Goal: Task Accomplishment & Management: Manage account settings

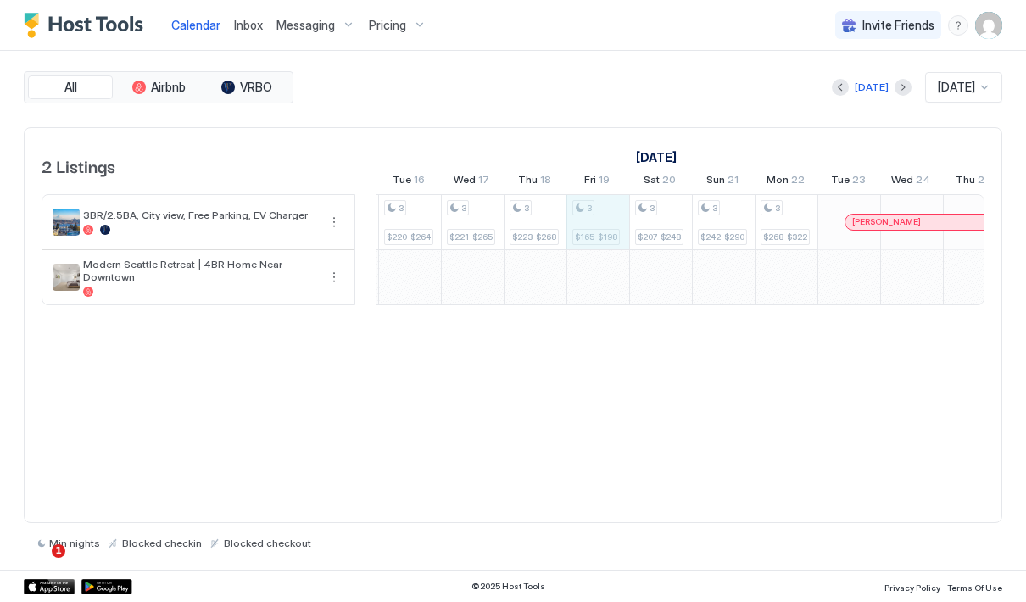
click at [584, 220] on div "3 $210-$252 2 $229 2 $317 2 $334 2 $466 3 $266-$319 2 $442 3 $229-$275 2 $253 3…" at bounding box center [629, 249] width 3139 height 109
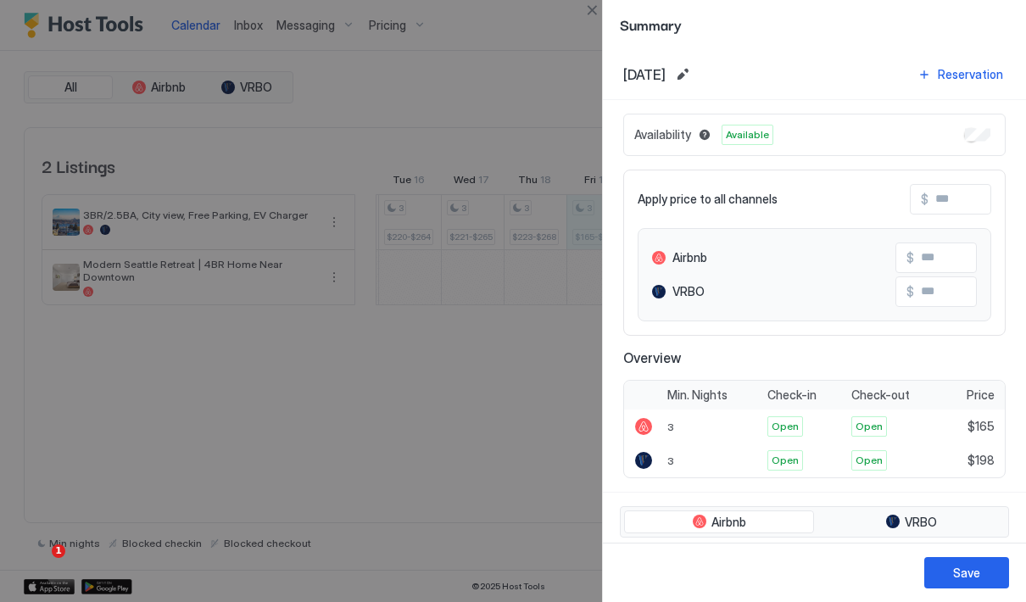
click at [567, 151] on div at bounding box center [513, 301] width 1026 height 602
click at [320, 196] on div at bounding box center [513, 301] width 1026 height 602
click at [315, 175] on div at bounding box center [513, 301] width 1026 height 602
click at [224, 218] on div at bounding box center [513, 301] width 1026 height 602
click at [587, 28] on div at bounding box center [513, 301] width 1026 height 602
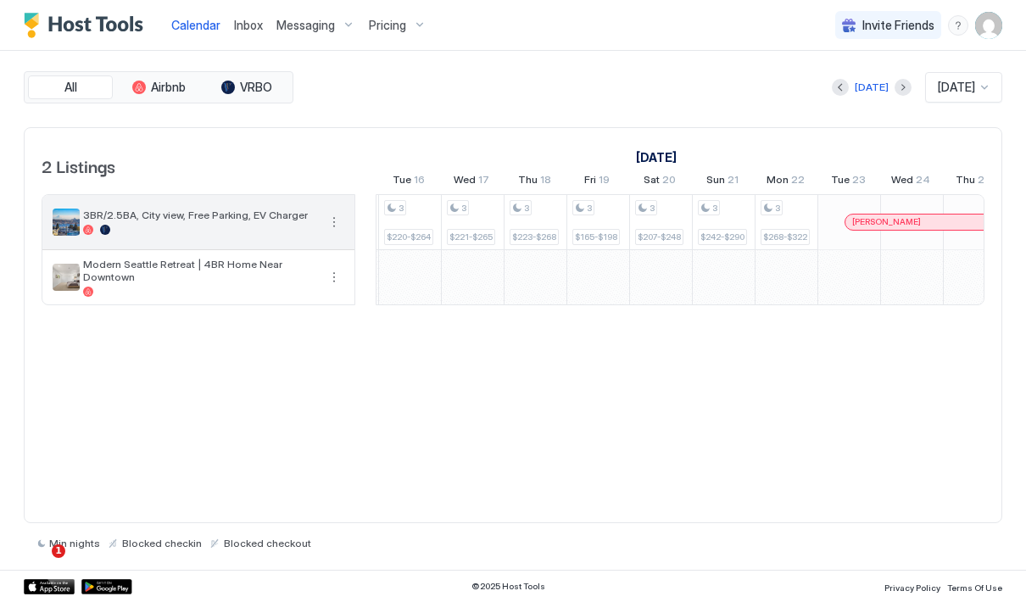
click at [252, 218] on span "3BR/2.5BA, City view, Free Parking, EV Charger" at bounding box center [200, 215] width 234 height 13
click at [338, 221] on button "More options" at bounding box center [334, 222] width 20 height 20
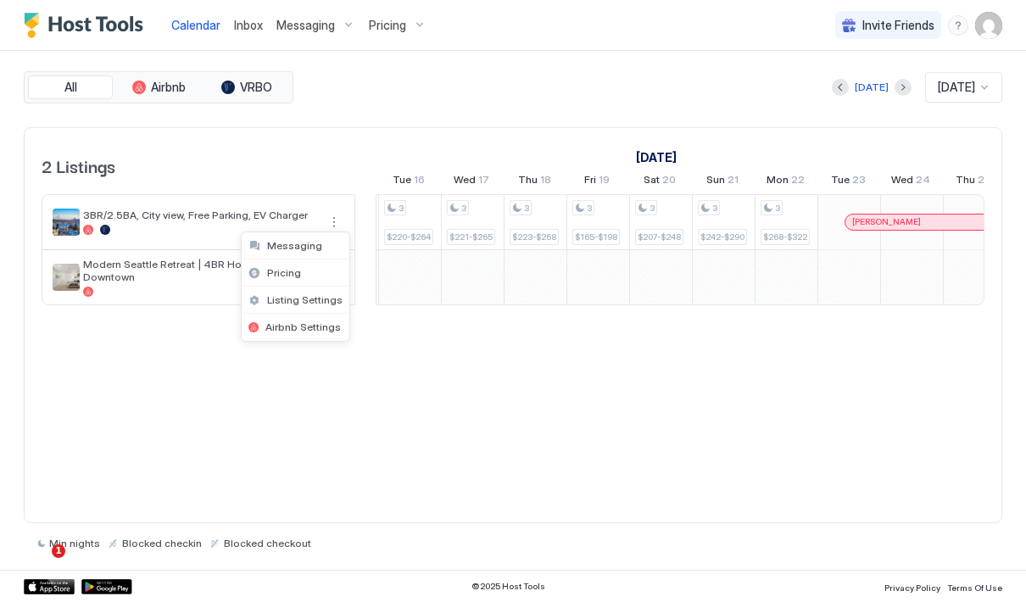
click at [254, 103] on div at bounding box center [513, 301] width 1026 height 602
click at [249, 96] on button "VRBO" at bounding box center [246, 87] width 85 height 24
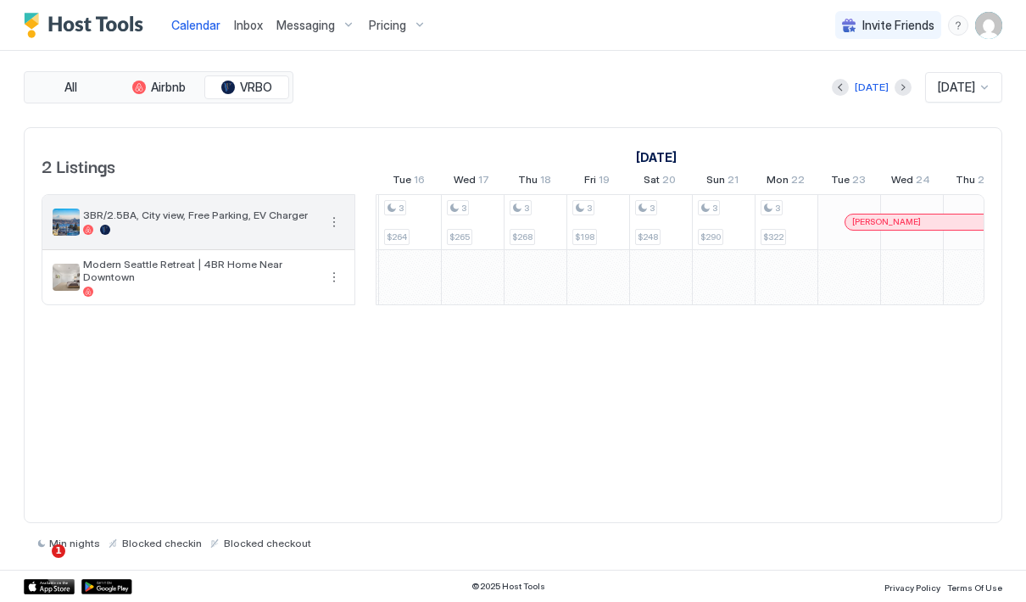
click at [335, 206] on div "3BR/2.5BA, City view, Free Parking, EV Charger" at bounding box center [198, 222] width 312 height 54
click at [333, 219] on button "More options" at bounding box center [334, 222] width 20 height 20
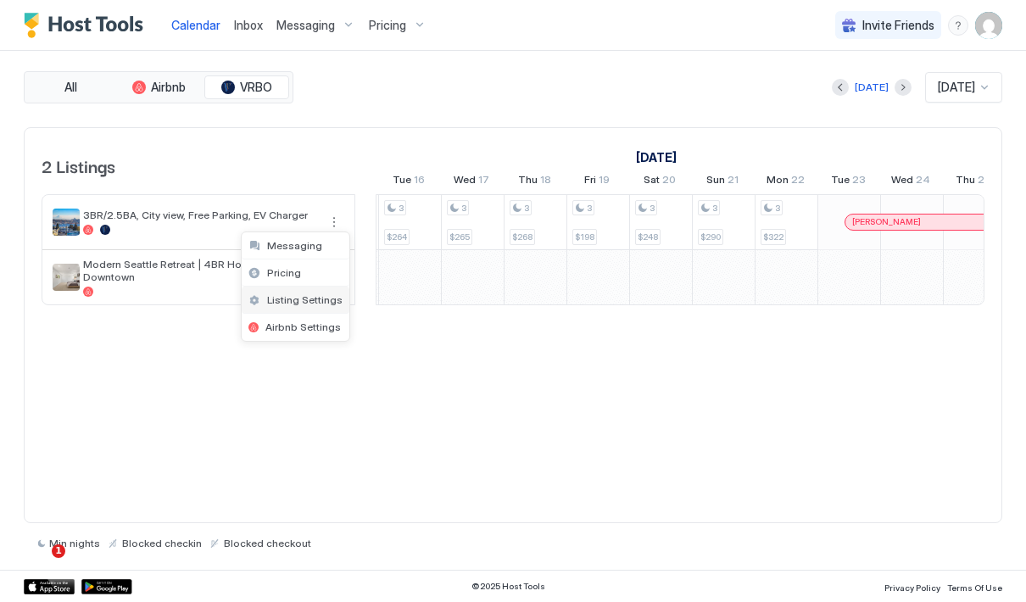
click at [315, 303] on span "Listing Settings" at bounding box center [304, 299] width 75 height 13
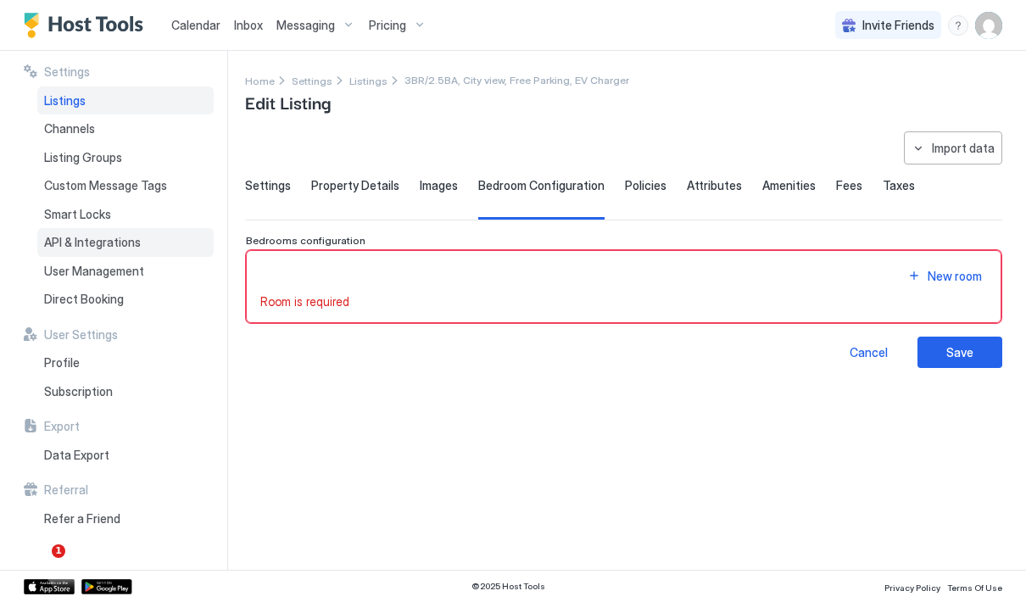
click at [71, 245] on span "API & Integrations" at bounding box center [92, 242] width 97 height 15
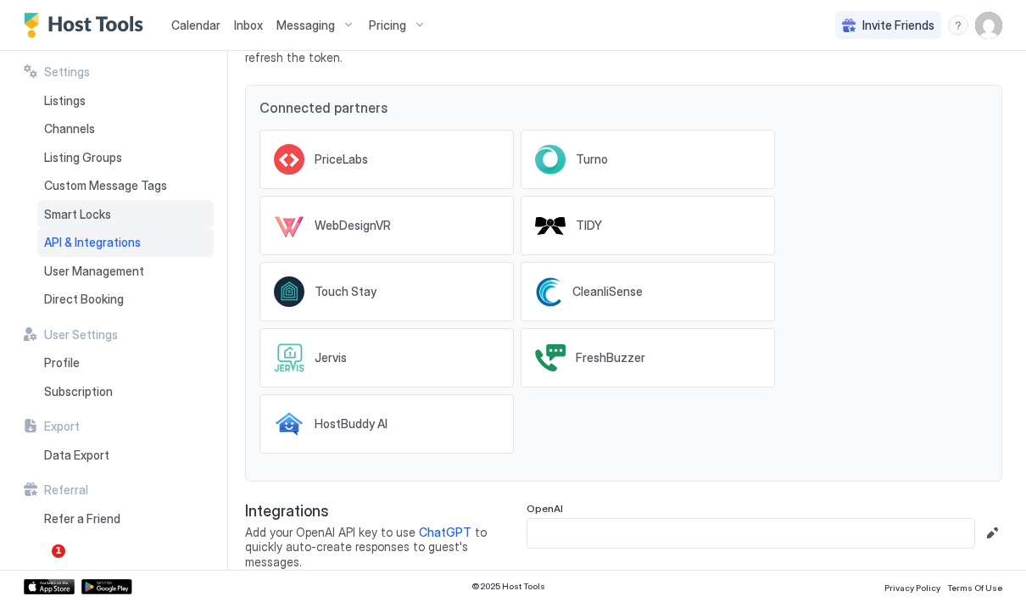
click at [139, 215] on div "Smart Locks" at bounding box center [125, 214] width 176 height 29
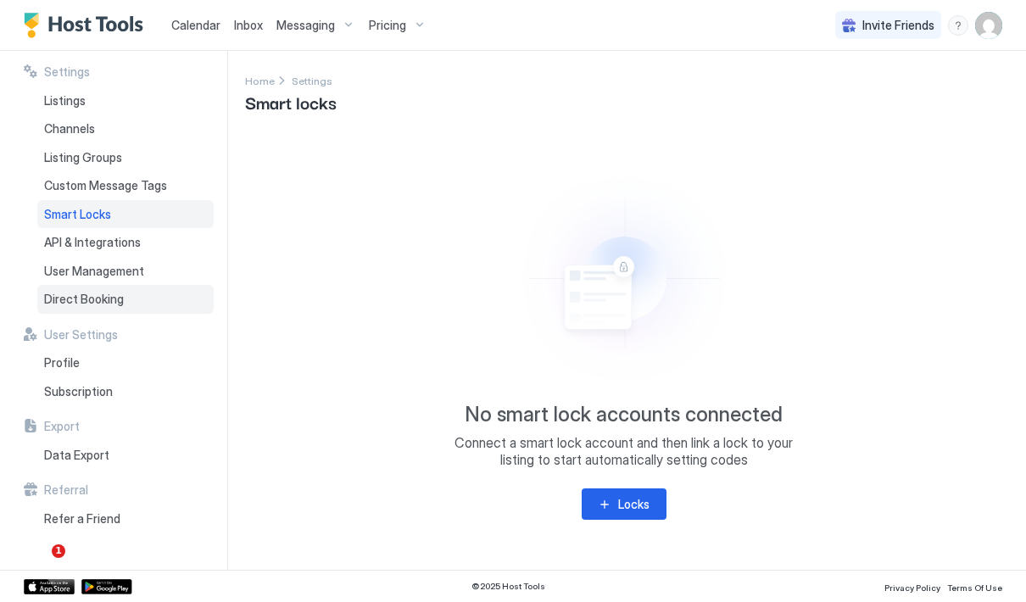
click at [115, 292] on span "Direct Booking" at bounding box center [84, 299] width 80 height 15
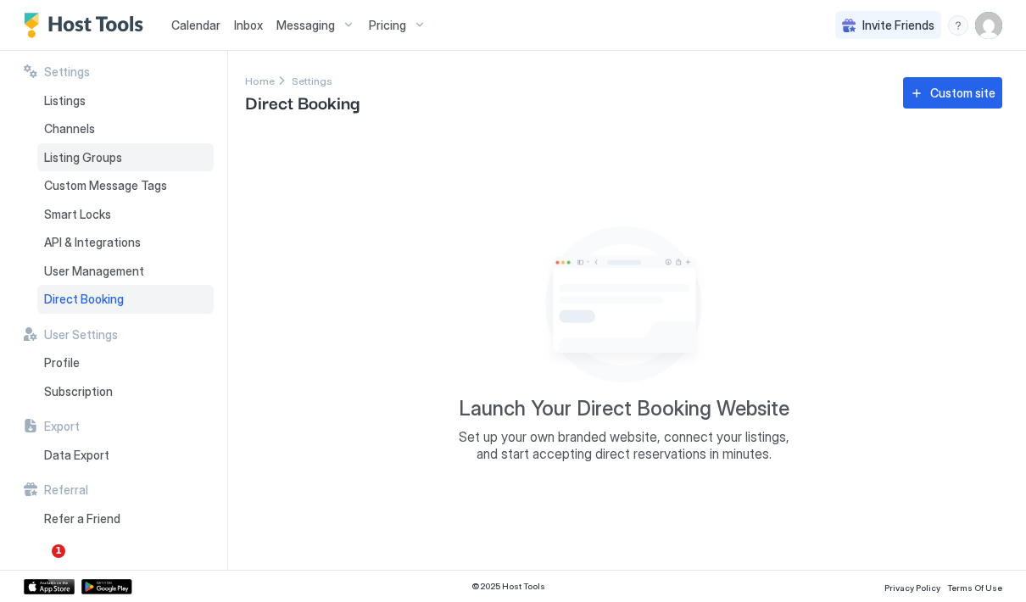
click at [107, 156] on span "Listing Groups" at bounding box center [83, 157] width 78 height 15
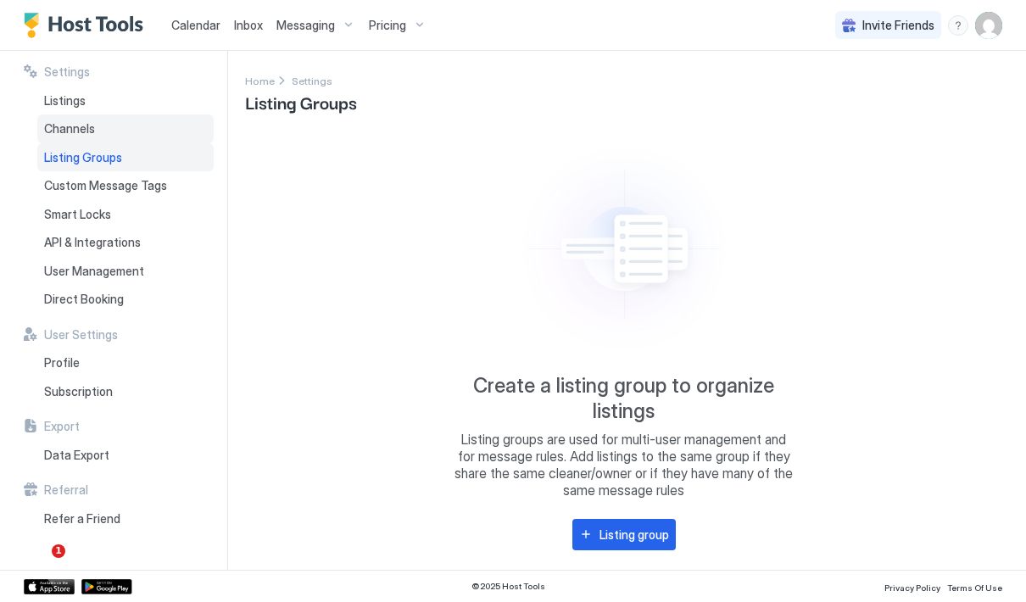
click at [99, 122] on div "Channels" at bounding box center [125, 129] width 176 height 29
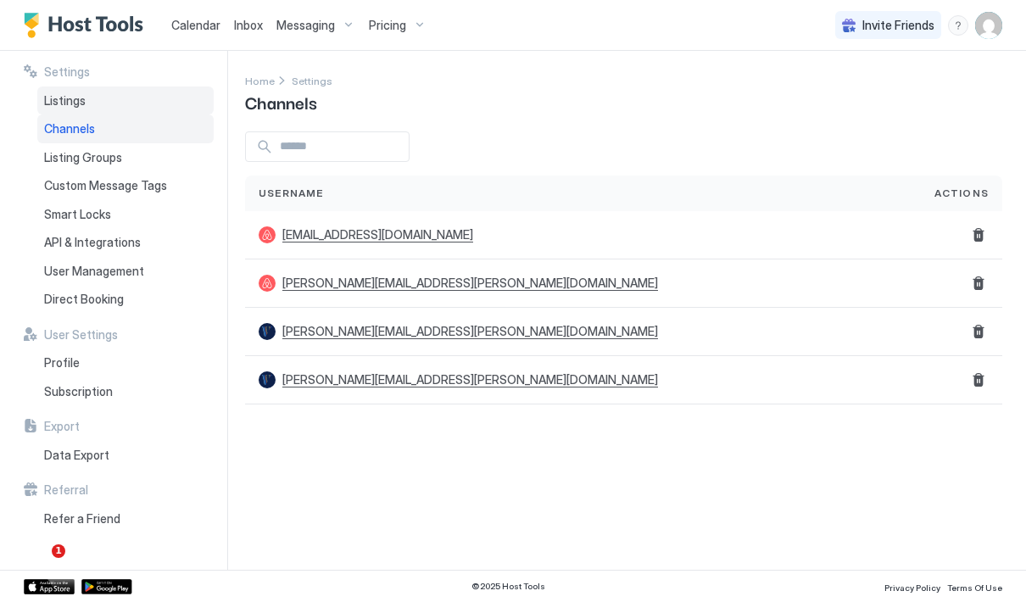
click at [90, 92] on div "Listings" at bounding box center [125, 101] width 176 height 29
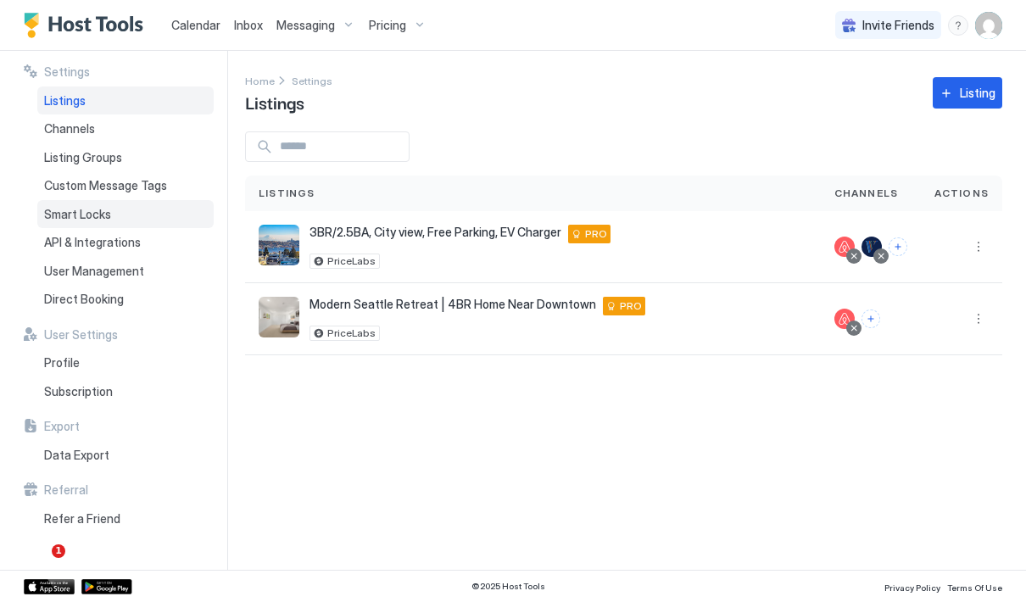
click at [95, 224] on div "Smart Locks" at bounding box center [125, 214] width 176 height 29
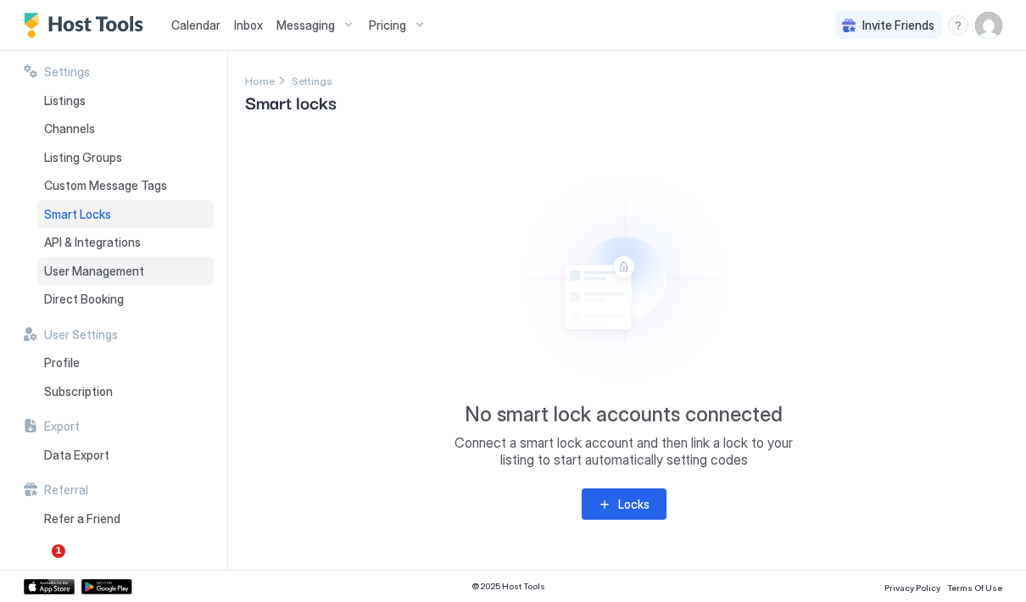
click at [109, 268] on span "User Management" at bounding box center [94, 271] width 100 height 15
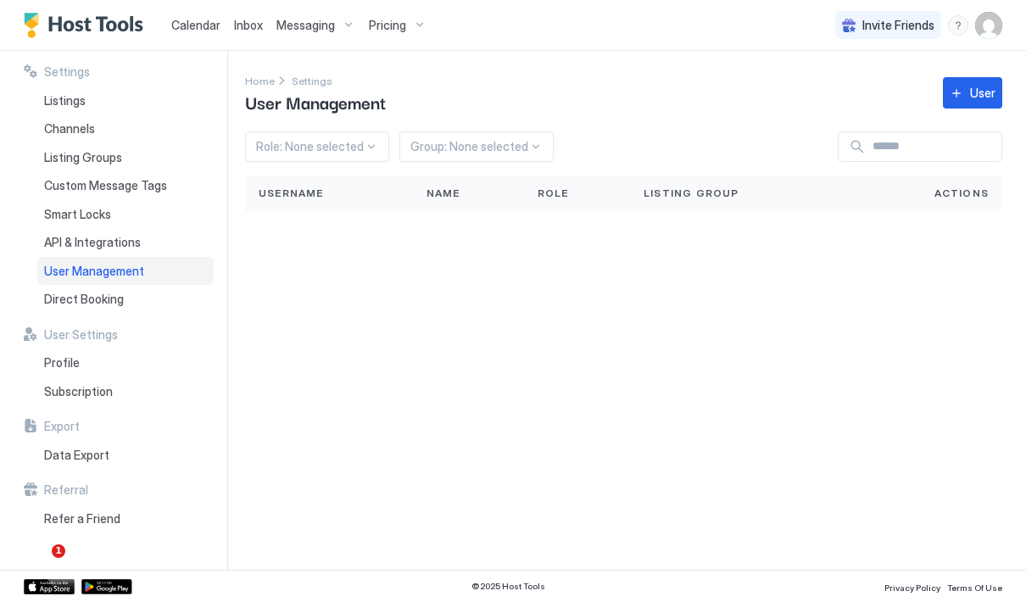
click at [183, 21] on span "Calendar" at bounding box center [195, 25] width 49 height 14
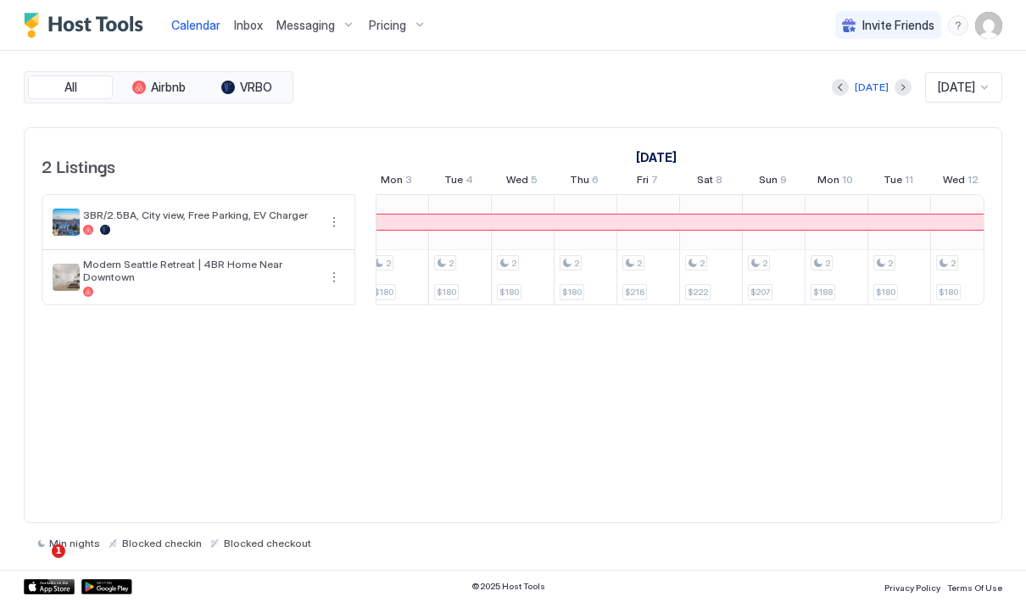
click at [958, 80] on span "[DATE]" at bounding box center [956, 87] width 37 height 15
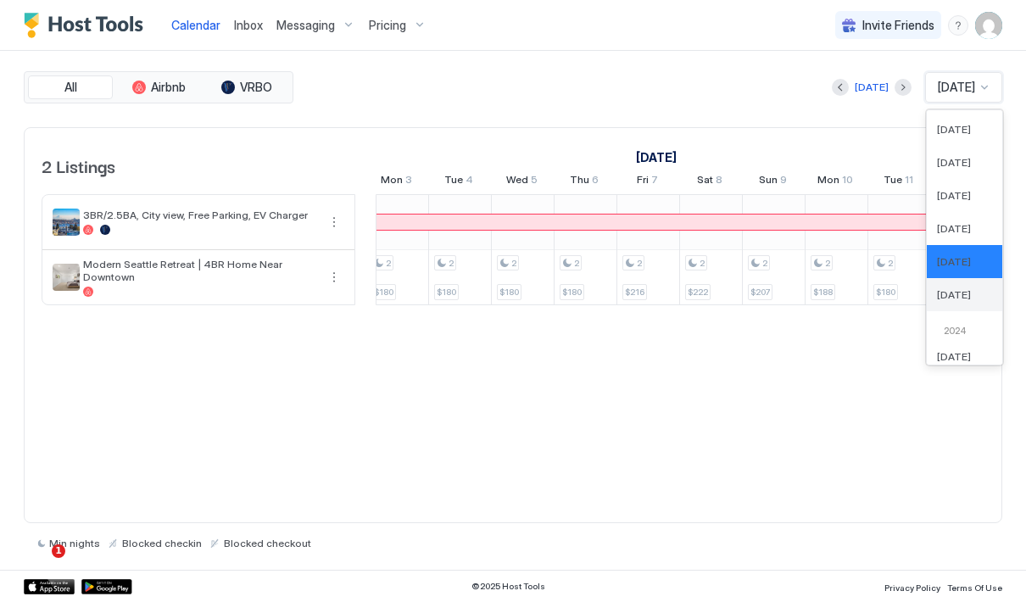
click at [941, 288] on span "[DATE]" at bounding box center [954, 294] width 34 height 13
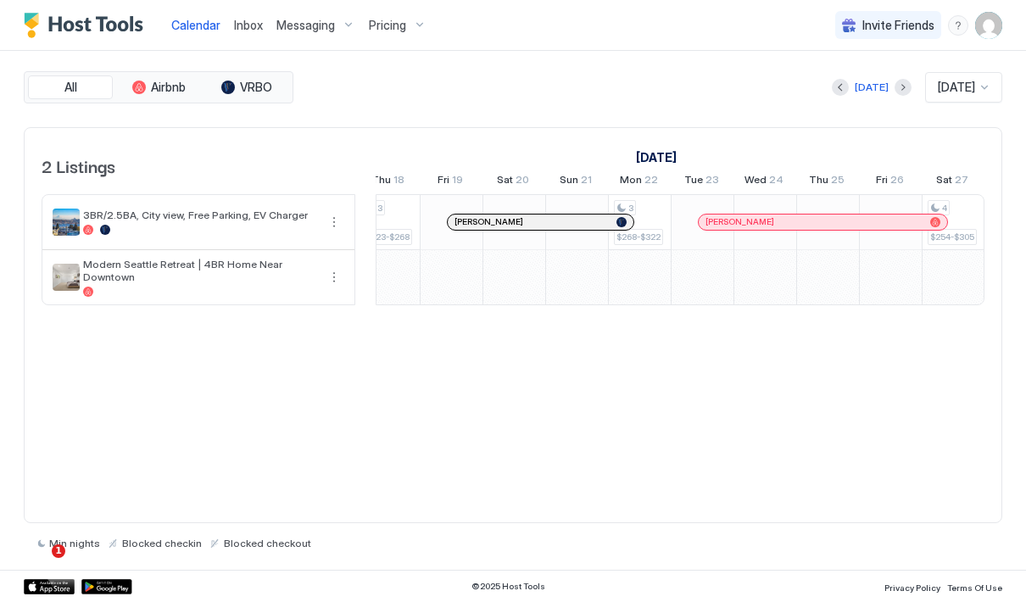
click at [295, 36] on div "Messaging" at bounding box center [316, 25] width 92 height 29
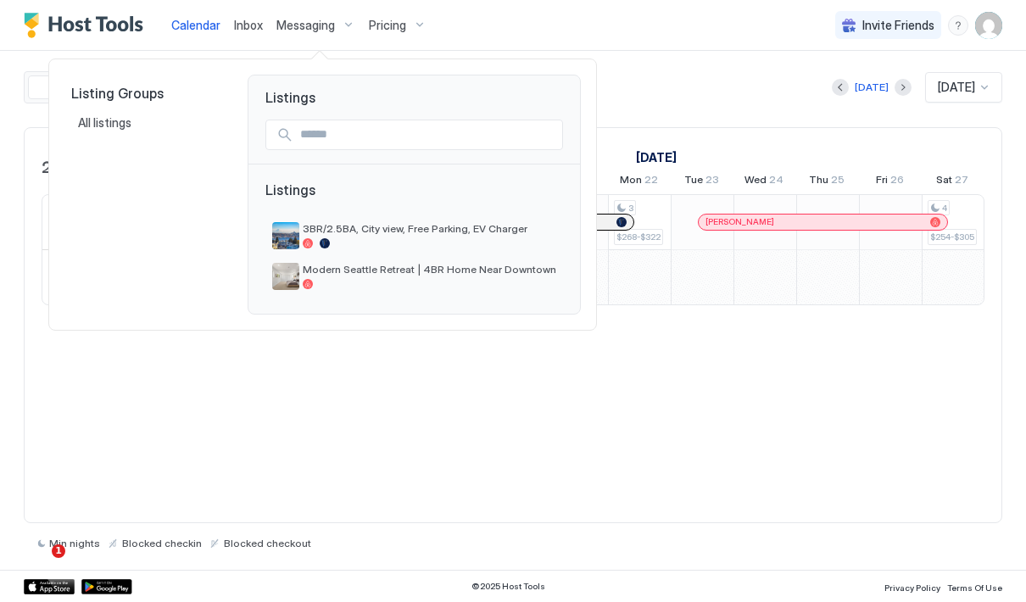
click at [316, 20] on div at bounding box center [513, 301] width 1026 height 602
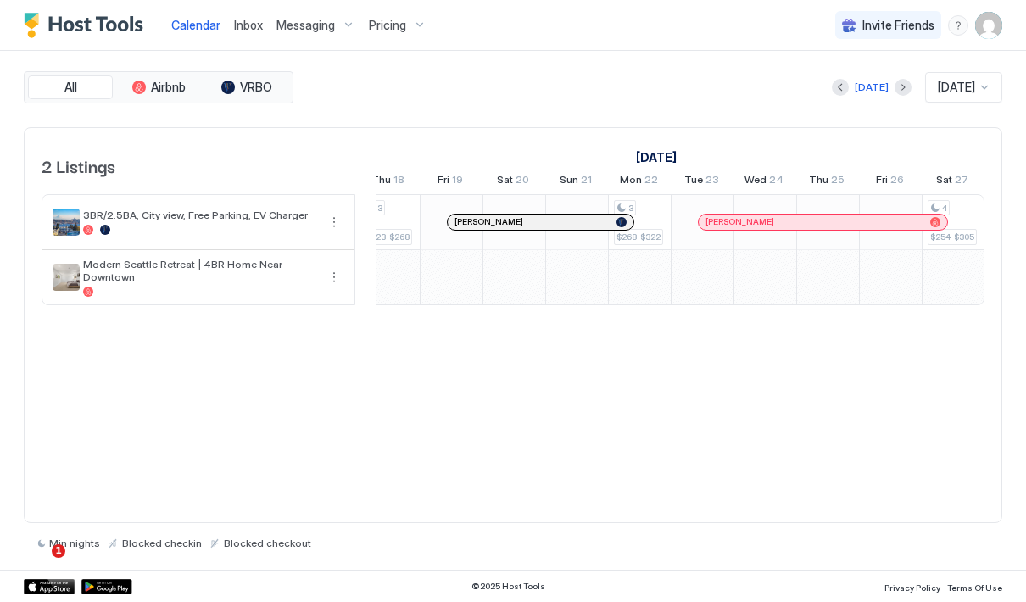
click at [316, 21] on span "Messaging" at bounding box center [306, 25] width 59 height 15
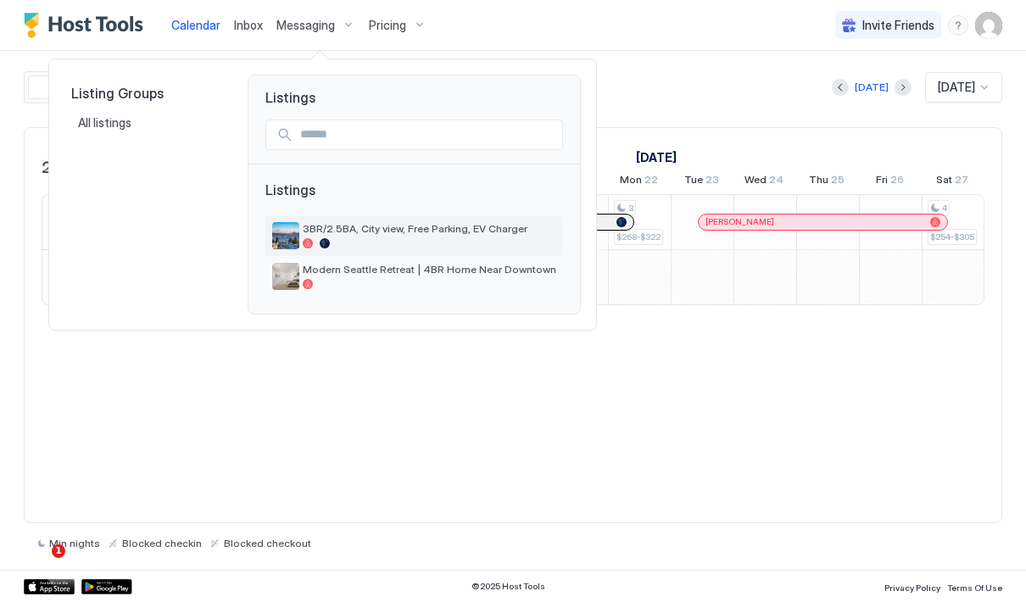
click at [361, 224] on span "3BR/2.5BA, City view, Free Parking, EV Charger" at bounding box center [430, 228] width 254 height 13
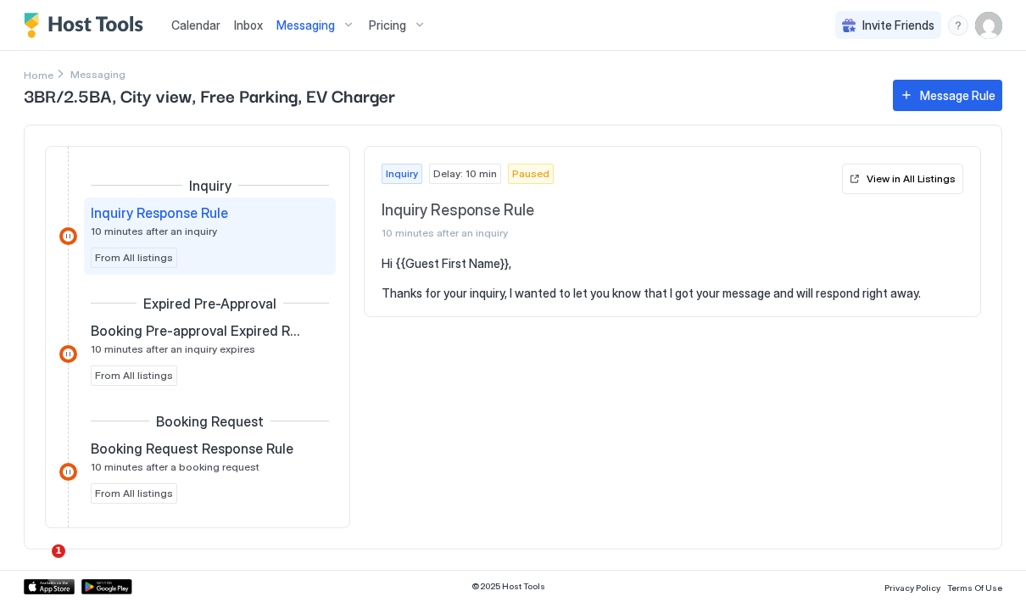
click at [240, 23] on span "Inbox" at bounding box center [248, 25] width 29 height 14
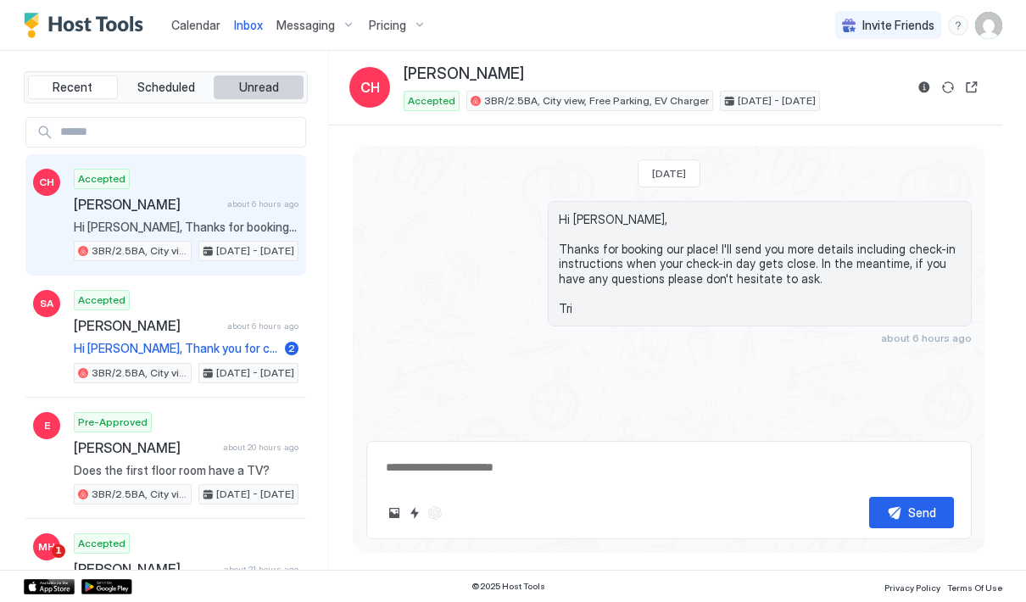
click at [277, 82] on span "Unread" at bounding box center [259, 87] width 40 height 15
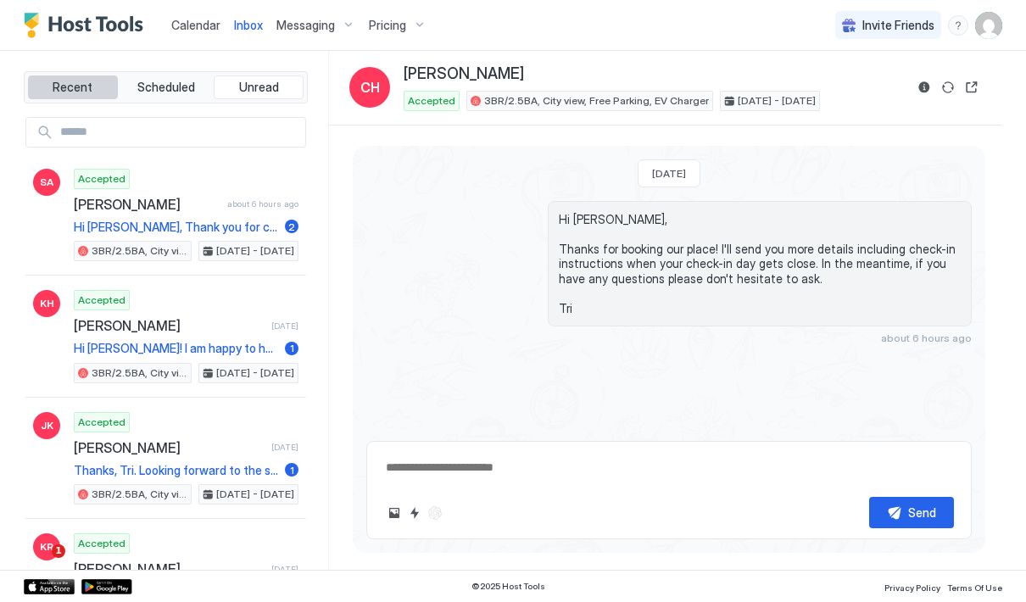
click at [91, 91] on span "Recent" at bounding box center [73, 87] width 40 height 15
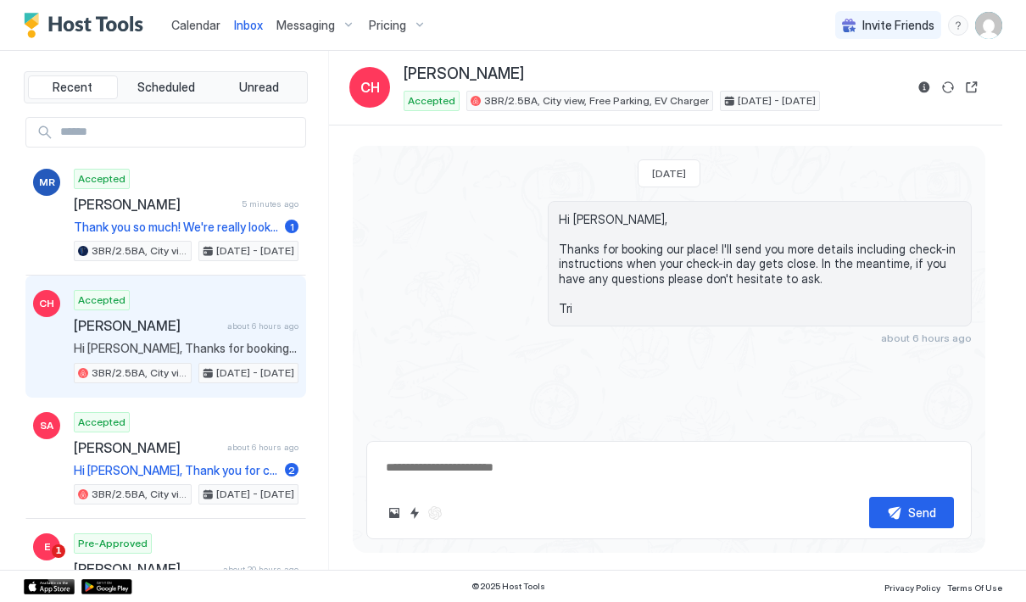
type textarea "*"
click at [383, 30] on span "Pricing" at bounding box center [387, 25] width 37 height 15
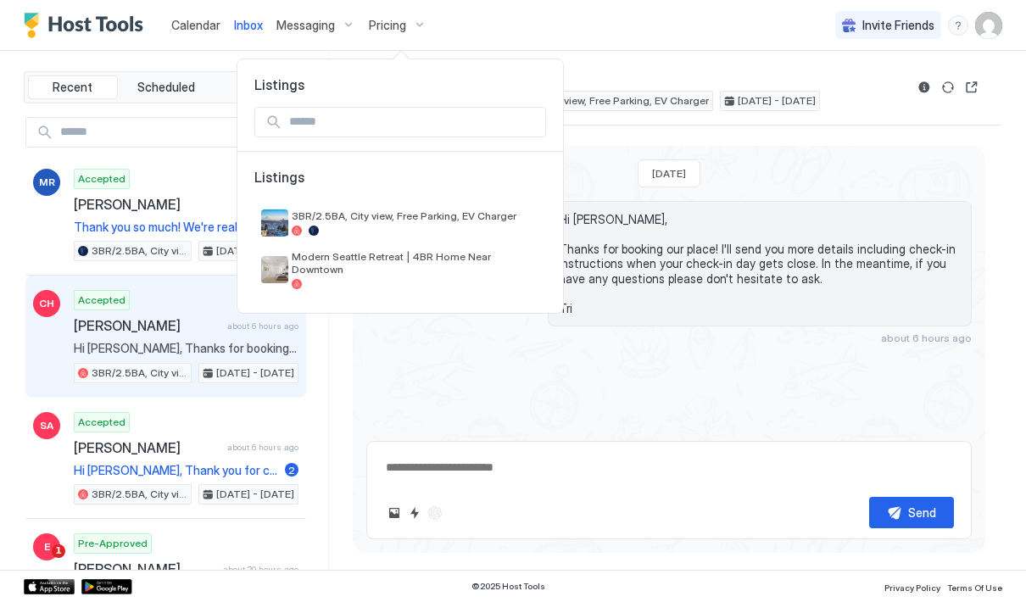
click at [383, 30] on div at bounding box center [513, 301] width 1026 height 602
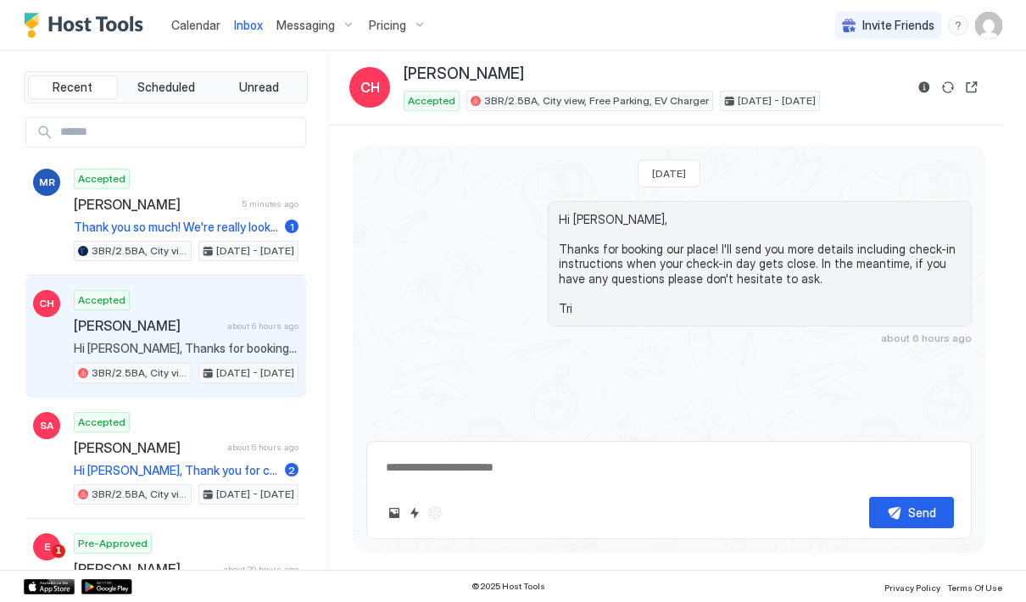
click at [383, 30] on span "Pricing" at bounding box center [387, 25] width 37 height 15
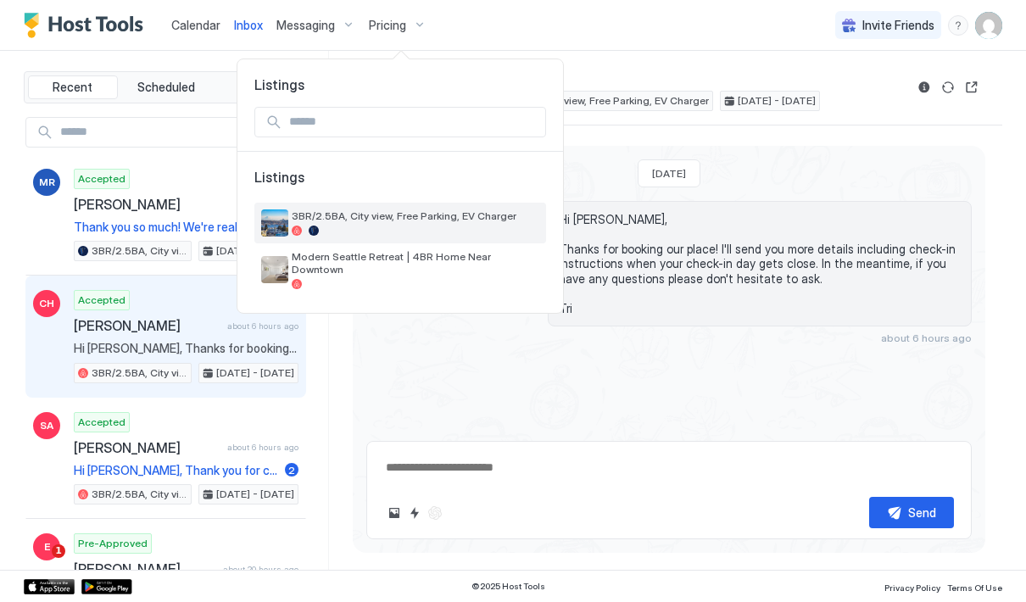
click at [363, 231] on div at bounding box center [416, 231] width 248 height 10
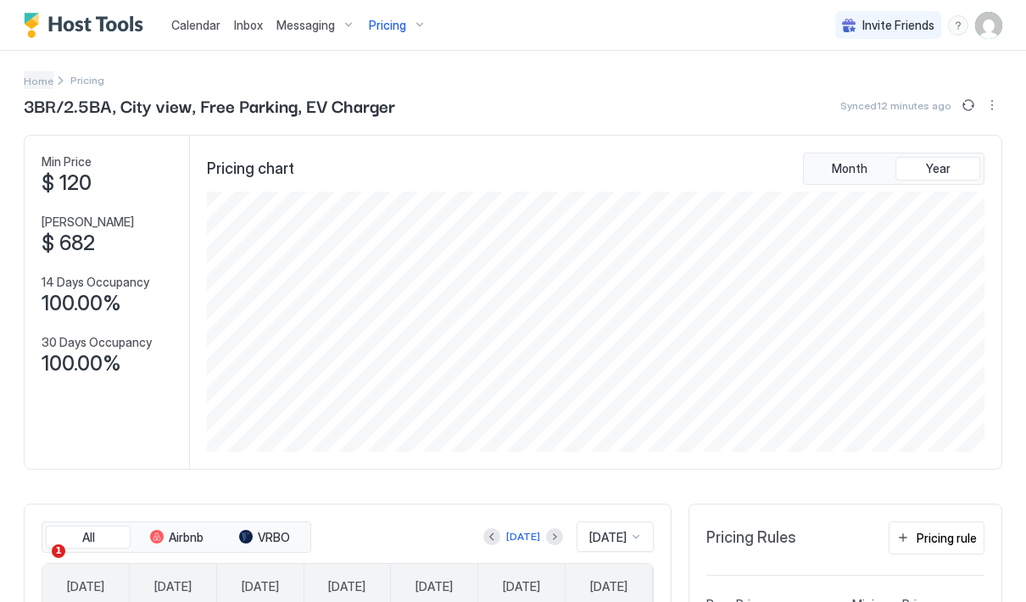
click at [45, 80] on span "Home" at bounding box center [39, 81] width 30 height 13
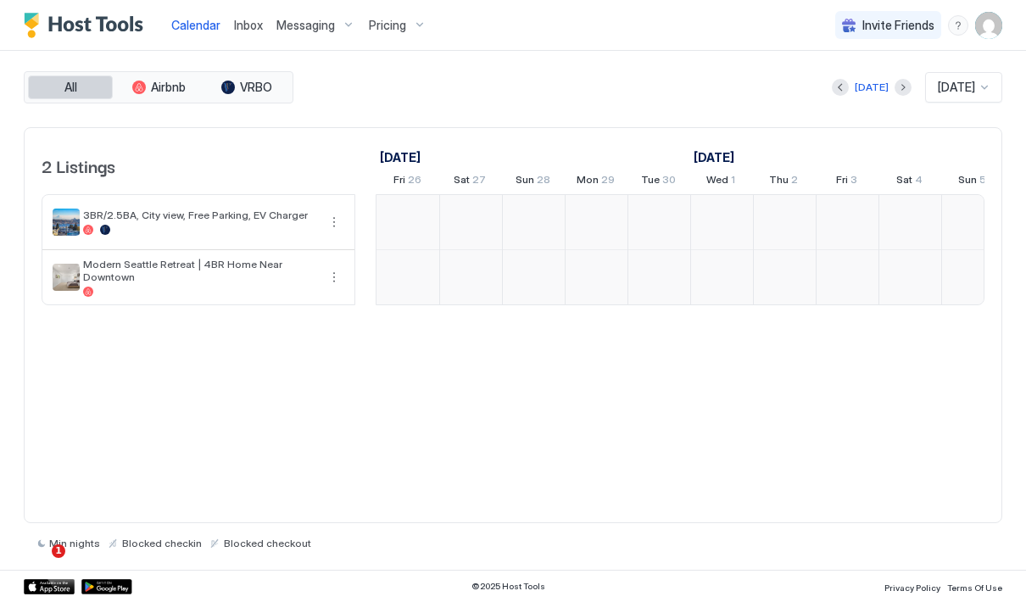
scroll to position [0, 942]
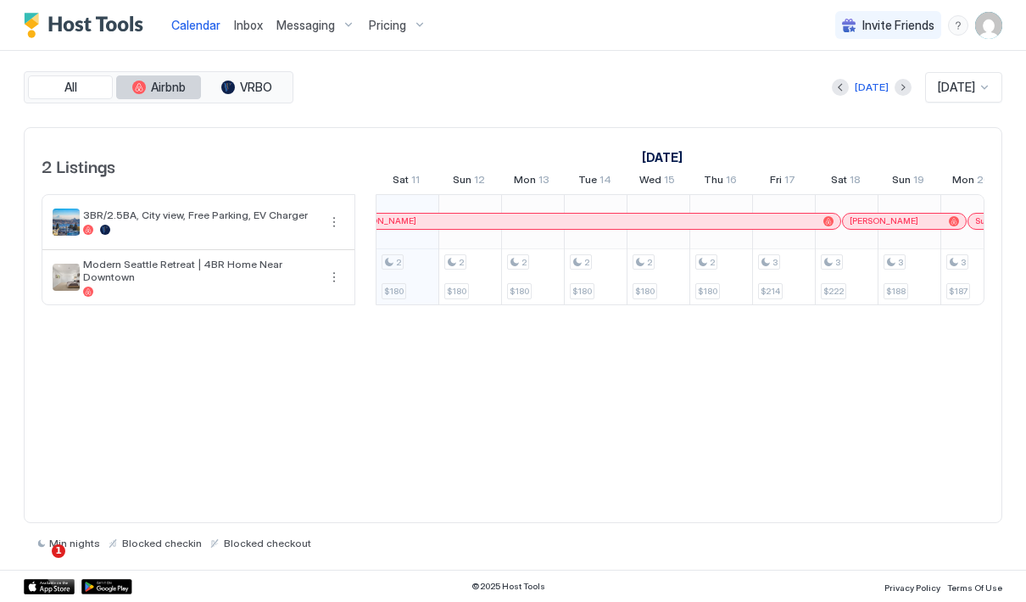
click at [159, 93] on span "Airbnb" at bounding box center [168, 87] width 35 height 15
